Goal: Task Accomplishment & Management: Use online tool/utility

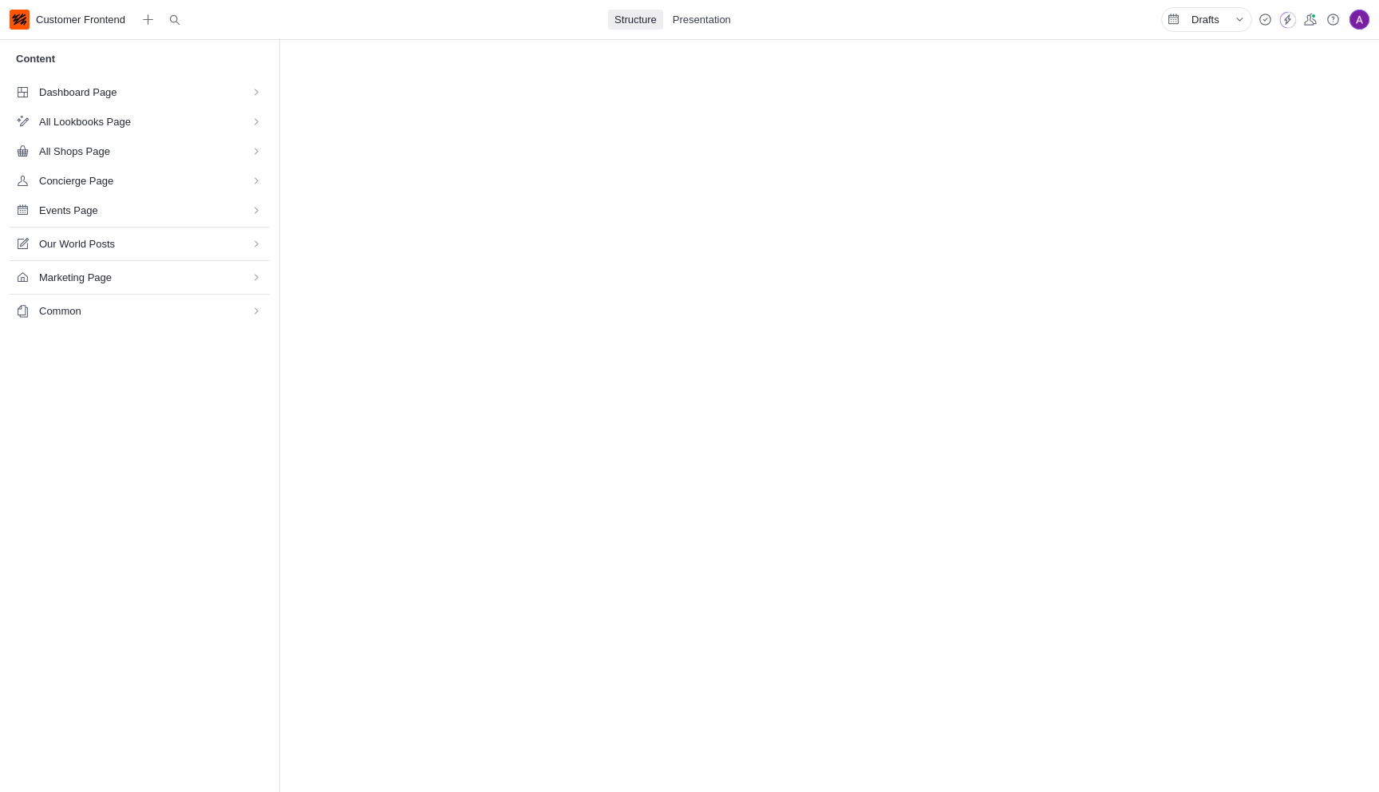
click at [81, 276] on span "Marketing Page" at bounding box center [135, 277] width 192 height 15
select select "*"
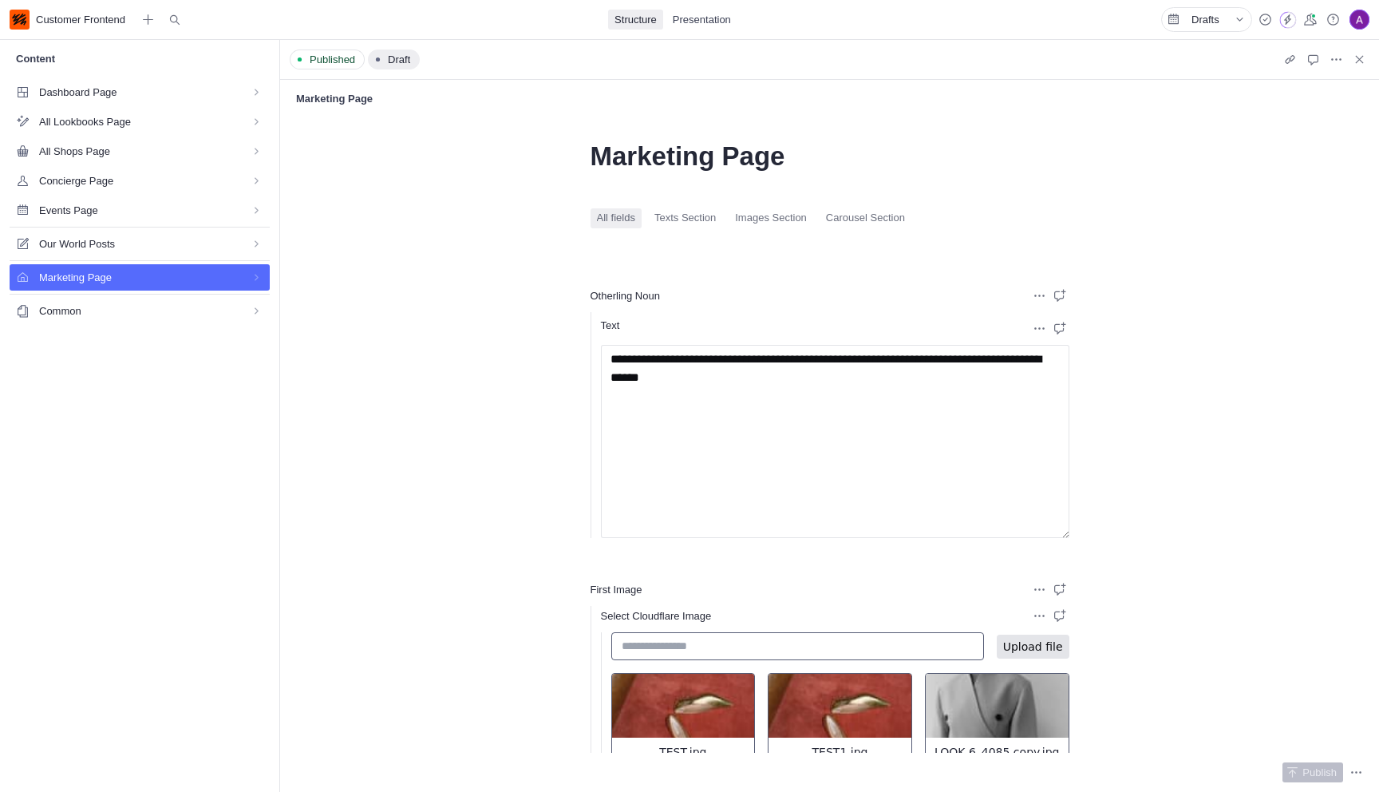
click at [697, 214] on span "Texts Section" at bounding box center [685, 218] width 61 height 15
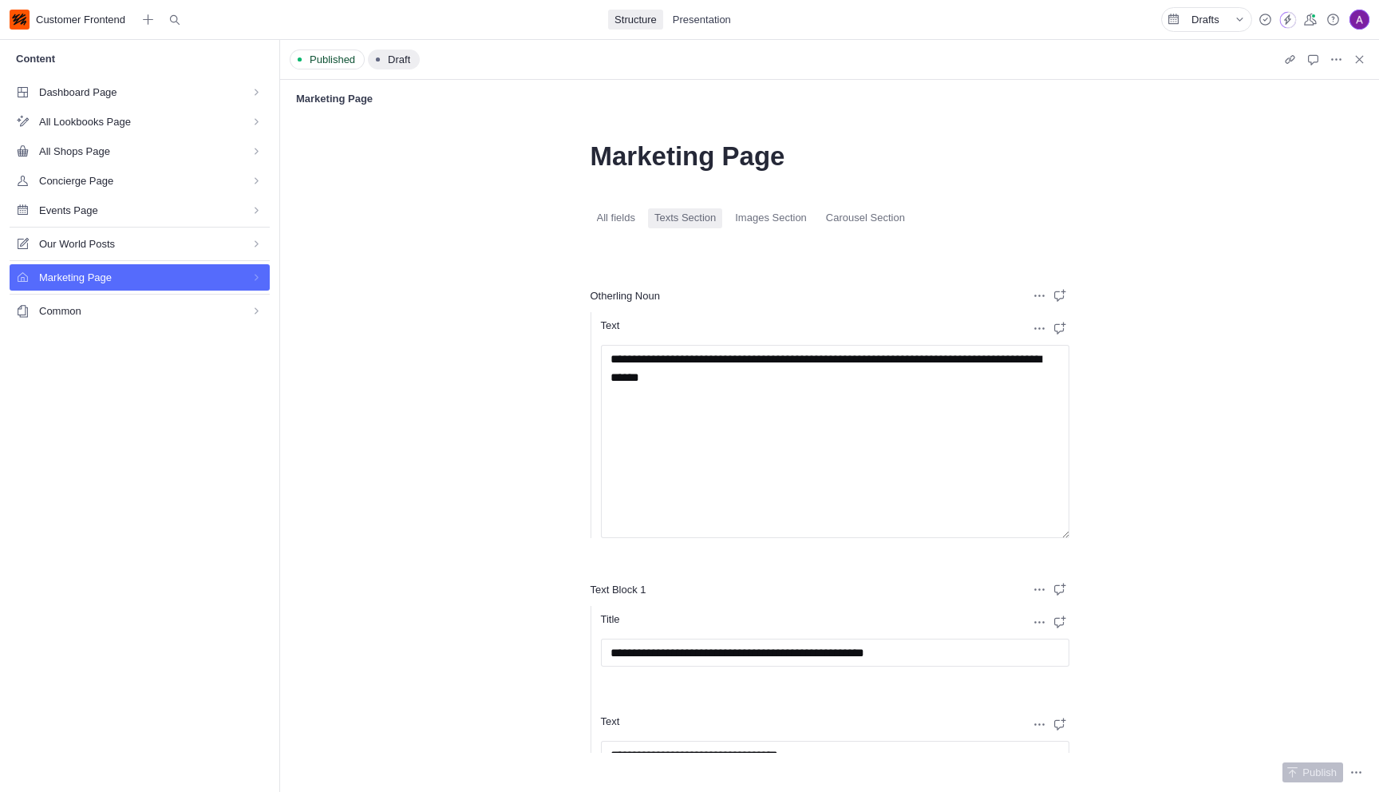
click at [752, 212] on span "Images Section" at bounding box center [771, 218] width 72 height 15
select select "*"
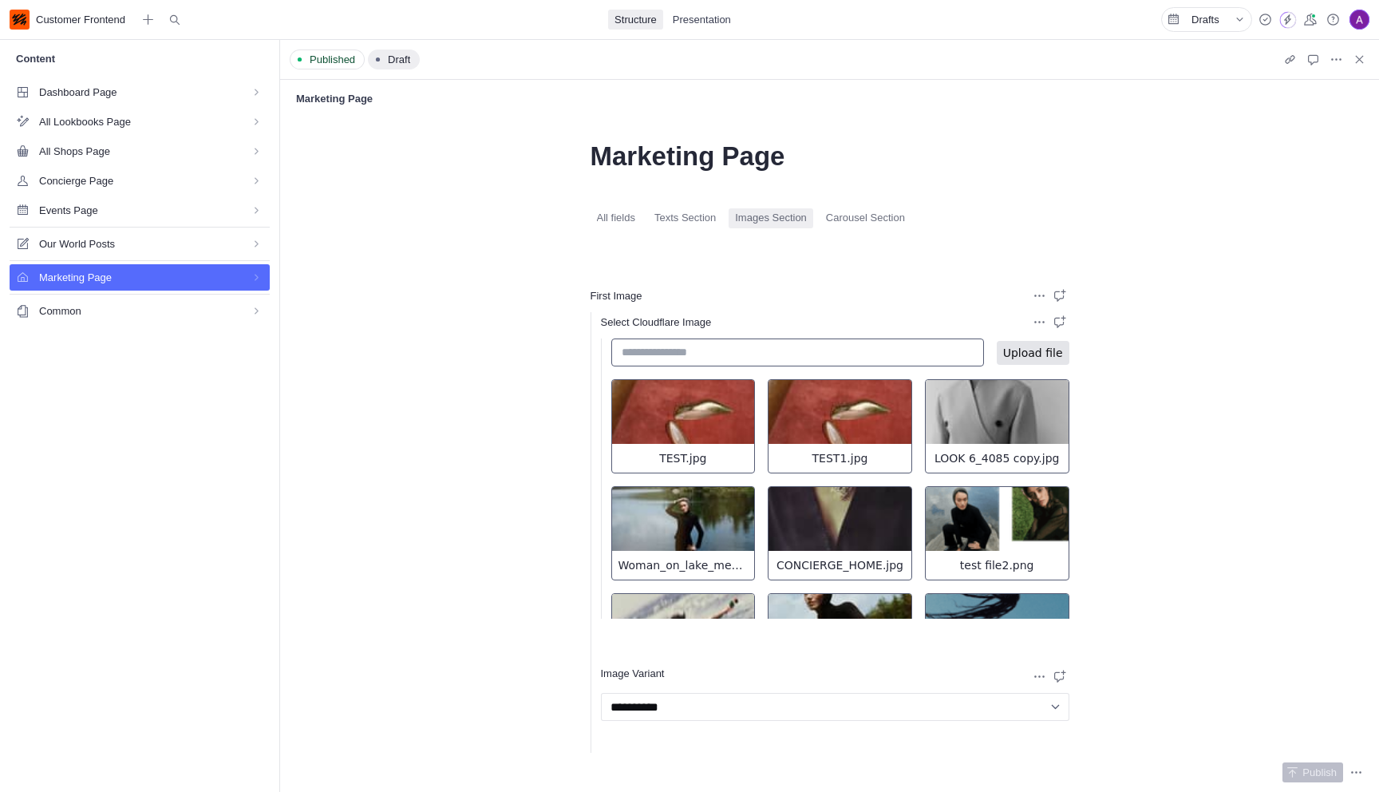
click at [842, 218] on span "Carousel Section" at bounding box center [865, 218] width 79 height 15
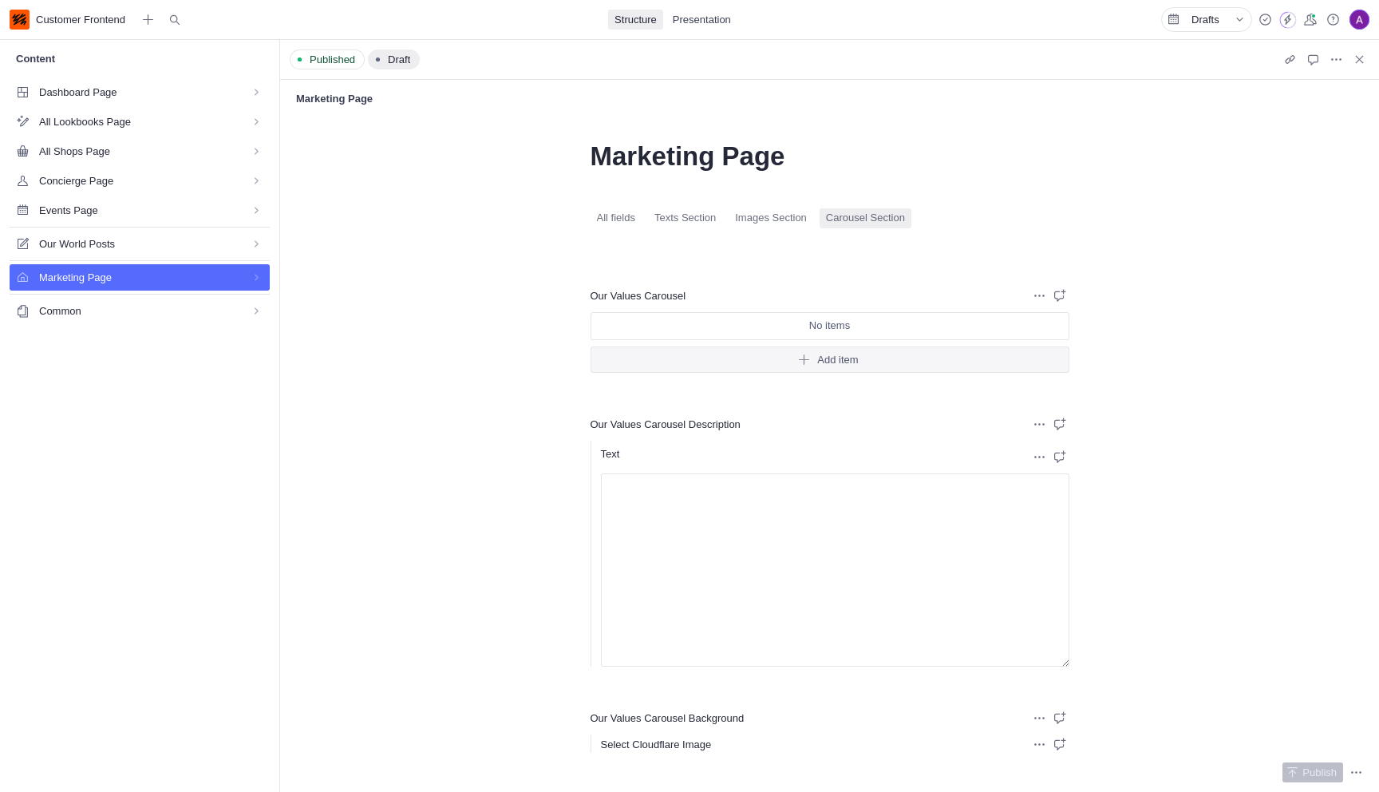
click at [615, 224] on span "All fields" at bounding box center [616, 218] width 38 height 15
select select "*"
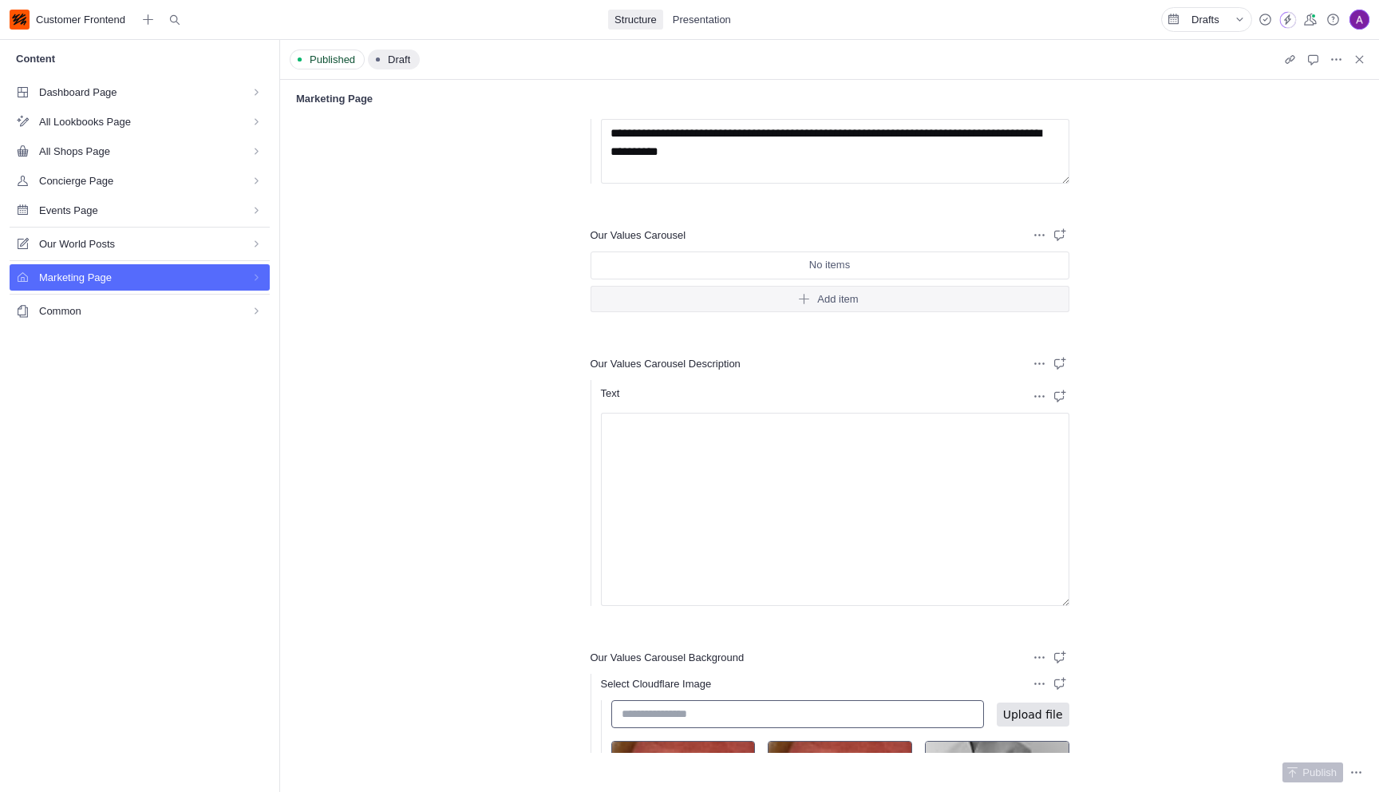
scroll to position [3578, 0]
